Goal: Check status

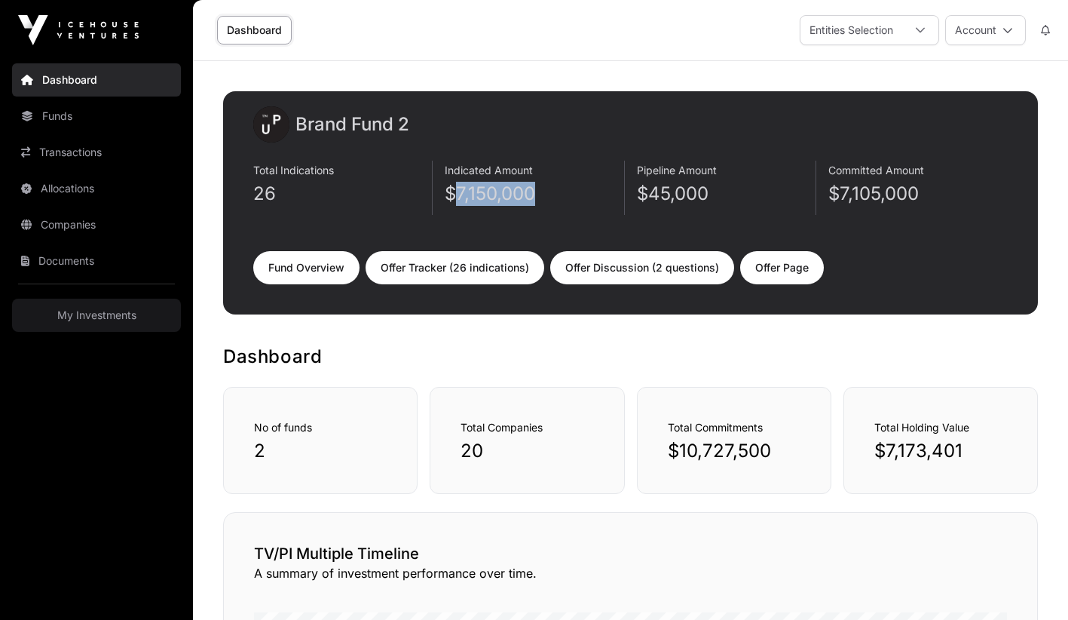
drag, startPoint x: 453, startPoint y: 194, endPoint x: 555, endPoint y: 200, distance: 101.9
click at [555, 200] on p "$7,150,000" at bounding box center [534, 194] width 179 height 24
click at [450, 212] on div "Indicated Amount $7,150,000" at bounding box center [534, 188] width 179 height 54
drag, startPoint x: 452, startPoint y: 191, endPoint x: 544, endPoint y: 191, distance: 91.2
click at [544, 191] on p "$7,150,000" at bounding box center [534, 194] width 179 height 24
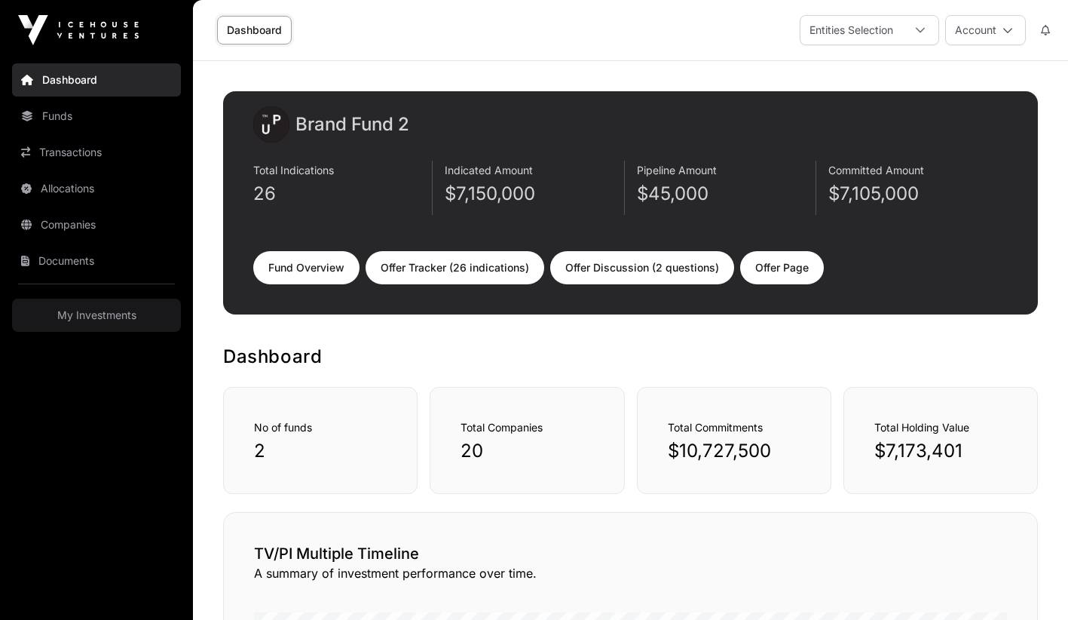
click at [430, 208] on div "Total Indications 26" at bounding box center [342, 188] width 179 height 54
drag, startPoint x: 445, startPoint y: 197, endPoint x: 537, endPoint y: 199, distance: 92.7
click at [537, 199] on p "$7,150,000" at bounding box center [534, 194] width 179 height 24
click at [541, 196] on p "$7,150,000" at bounding box center [534, 194] width 179 height 24
drag, startPoint x: 541, startPoint y: 196, endPoint x: 458, endPoint y: 198, distance: 83.0
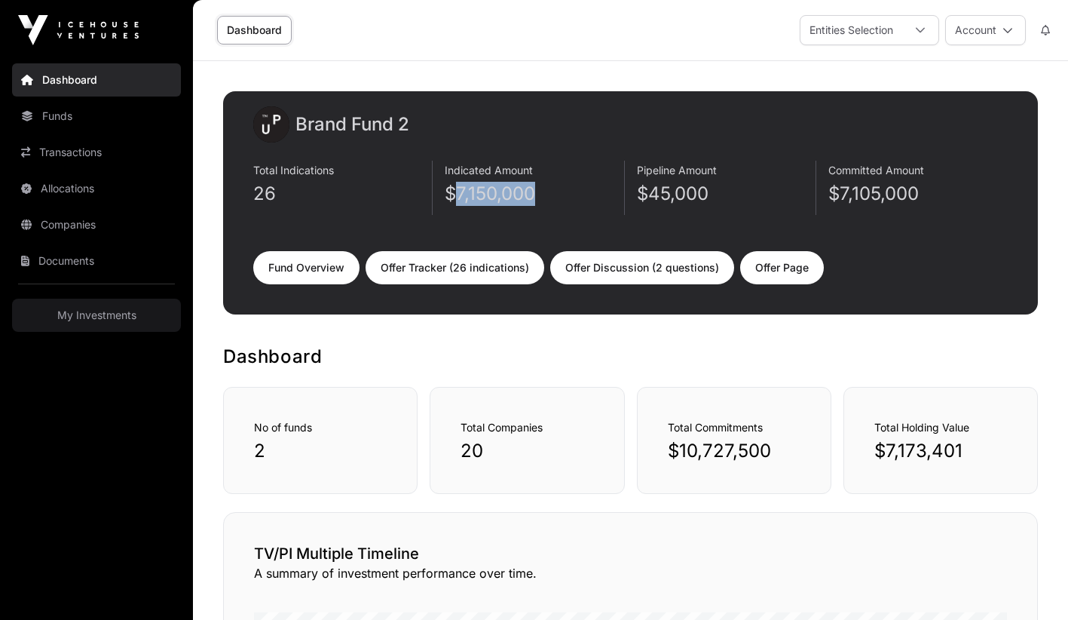
click at [458, 198] on p "$7,150,000" at bounding box center [534, 194] width 179 height 24
click at [449, 200] on p "$7,150,000" at bounding box center [534, 194] width 179 height 24
